Goal: Find specific page/section: Find specific page/section

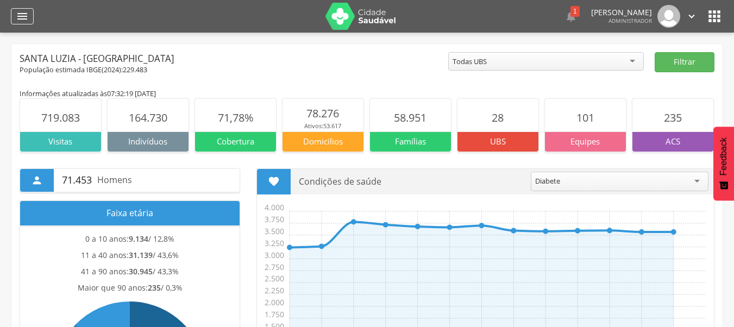
click at [32, 22] on div "" at bounding box center [22, 16] width 23 height 16
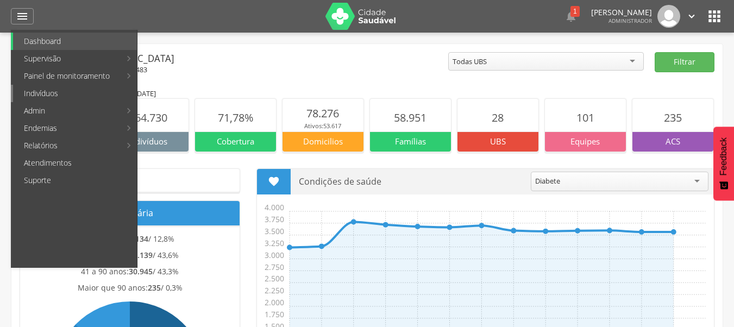
click at [74, 97] on link "Indivíduos" at bounding box center [75, 93] width 124 height 17
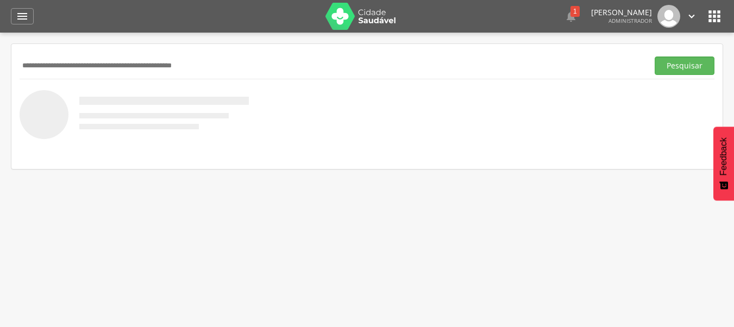
click at [280, 65] on input "text" at bounding box center [332, 65] width 624 height 18
paste input "**********"
type input "**********"
click at [655, 56] on button "Pesquisar" at bounding box center [685, 65] width 60 height 18
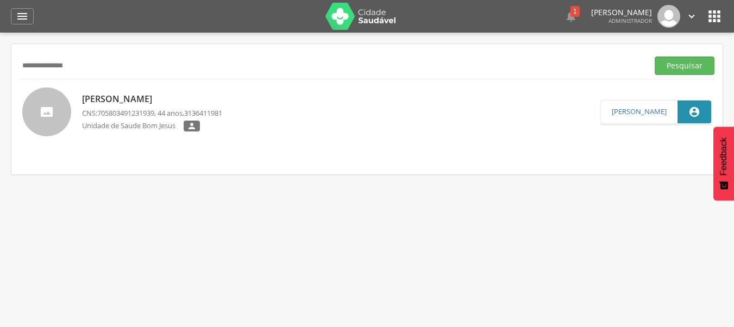
click at [131, 95] on p "Elisângela Francisca Silva" at bounding box center [152, 99] width 140 height 12
type input "**********"
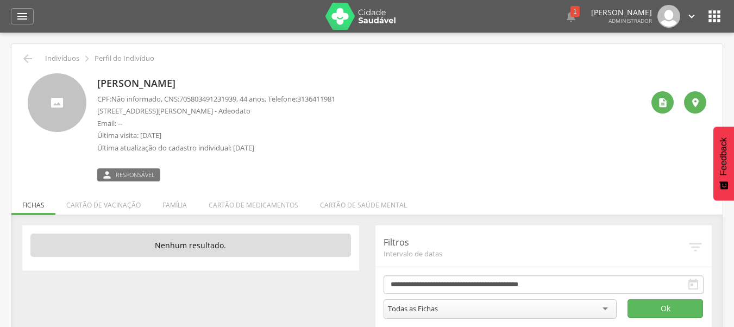
click at [185, 99] on span "705803491231939" at bounding box center [207, 99] width 57 height 10
drag, startPoint x: 104, startPoint y: 98, endPoint x: 146, endPoint y: 101, distance: 41.3
click at [146, 101] on p "CPF: Não informado , CNS: 705803491231939 , 44 anos, Telefone: 3136411981" at bounding box center [216, 99] width 238 height 10
click at [146, 101] on span "Não informado" at bounding box center [135, 99] width 49 height 10
click at [390, 157] on div "Elisângela Francisca Silva CPF: Não informado , CNS: 705803491231939 , 44 anos,…" at bounding box center [370, 127] width 546 height 108
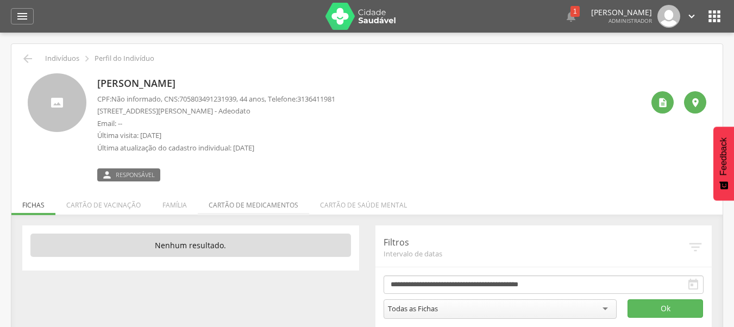
click at [217, 208] on li "Cartão de medicamentos" at bounding box center [253, 203] width 111 height 26
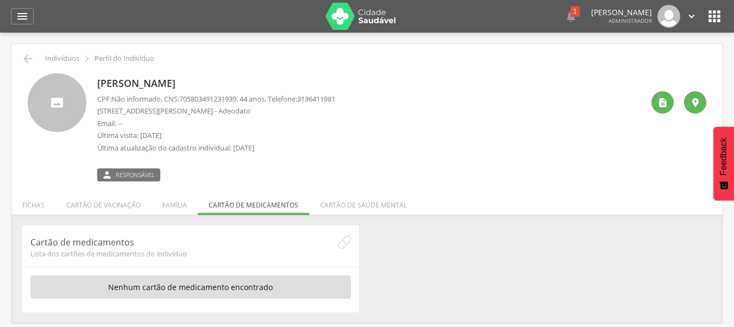
click at [194, 99] on span "705803491231939" at bounding box center [207, 99] width 57 height 10
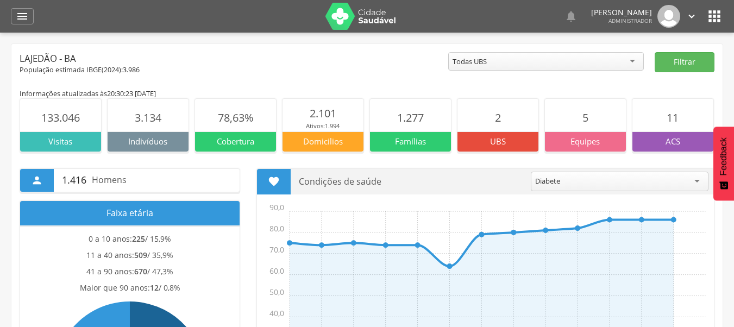
click at [715, 20] on icon "" at bounding box center [714, 16] width 17 height 17
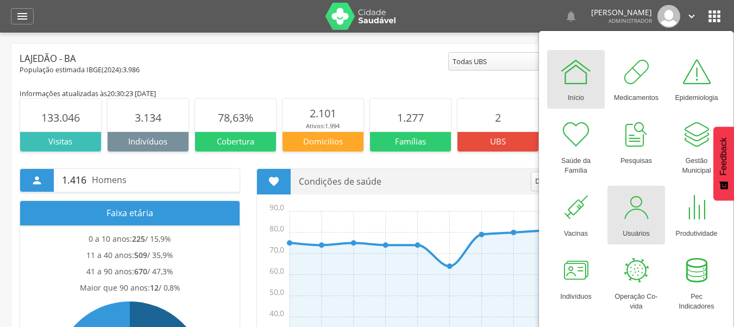
click at [619, 208] on link "Usuários" at bounding box center [636, 215] width 58 height 59
